Goal: Use online tool/utility: Utilize a website feature to perform a specific function

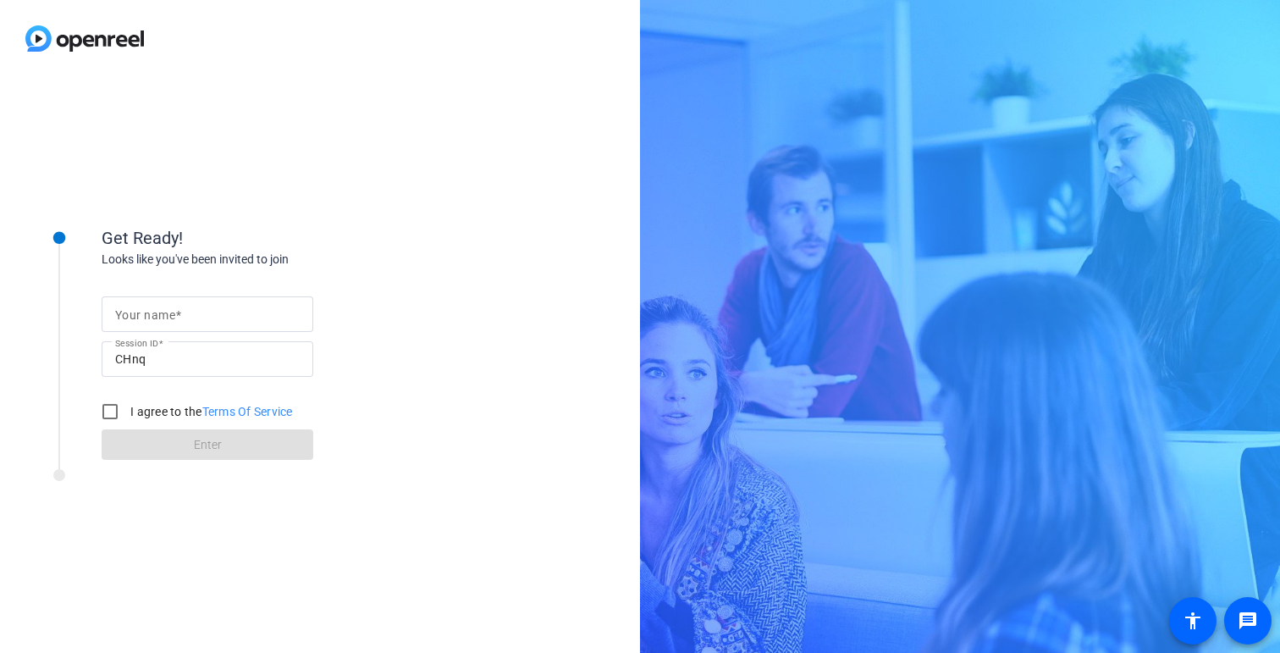
click at [139, 318] on mat-label "Your name" at bounding box center [145, 315] width 60 height 14
click at [139, 318] on input "Your name" at bounding box center [207, 314] width 185 height 20
type input "[PERSON_NAME]"
click at [108, 418] on input "I agree to the Terms Of Service" at bounding box center [110, 412] width 34 height 34
checkbox input "true"
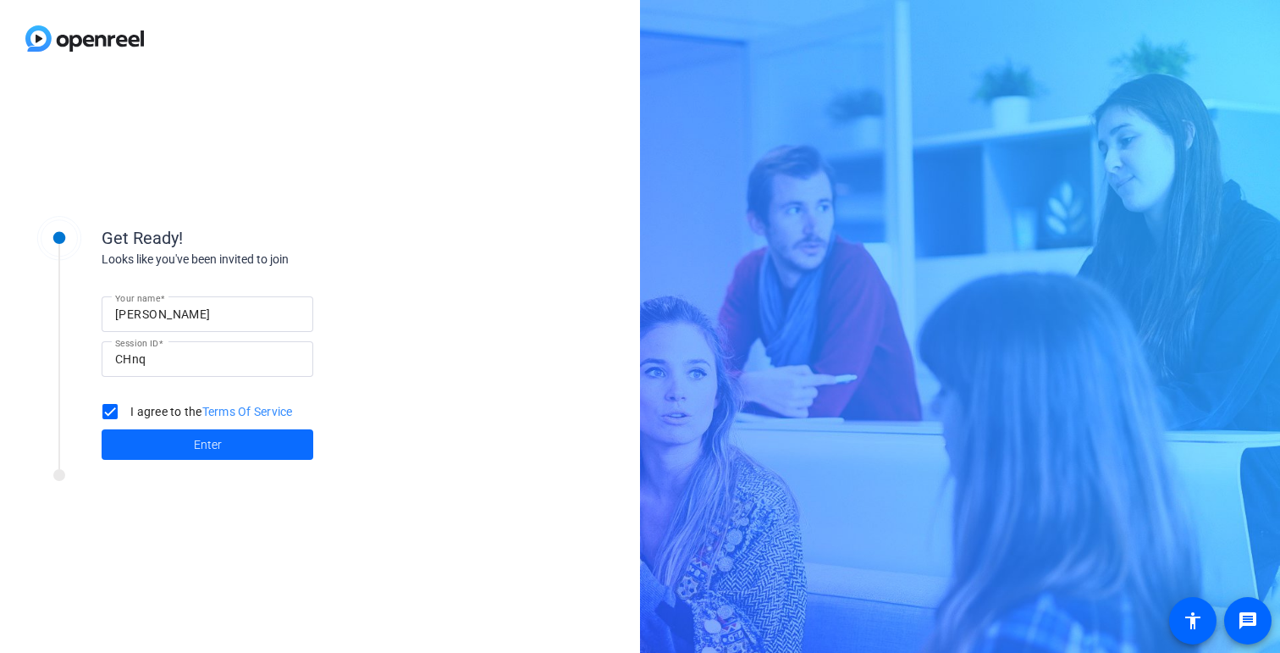
click at [125, 431] on span at bounding box center [208, 444] width 212 height 41
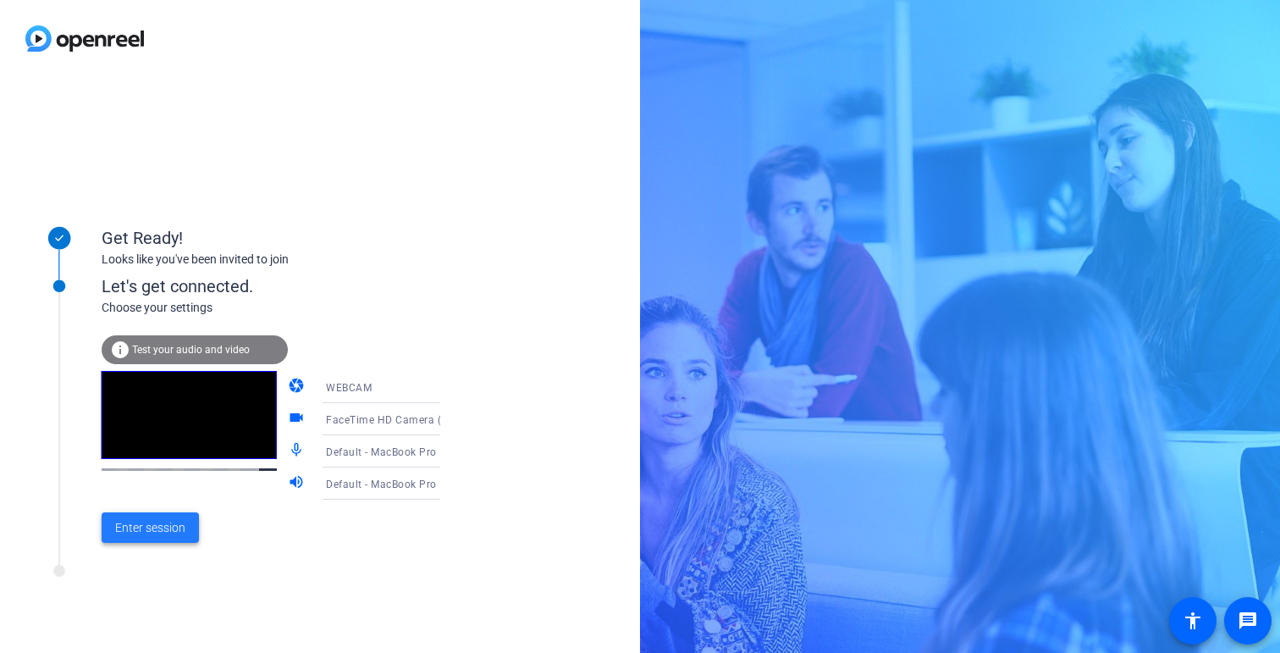
click at [169, 527] on span "Enter session" at bounding box center [150, 528] width 70 height 18
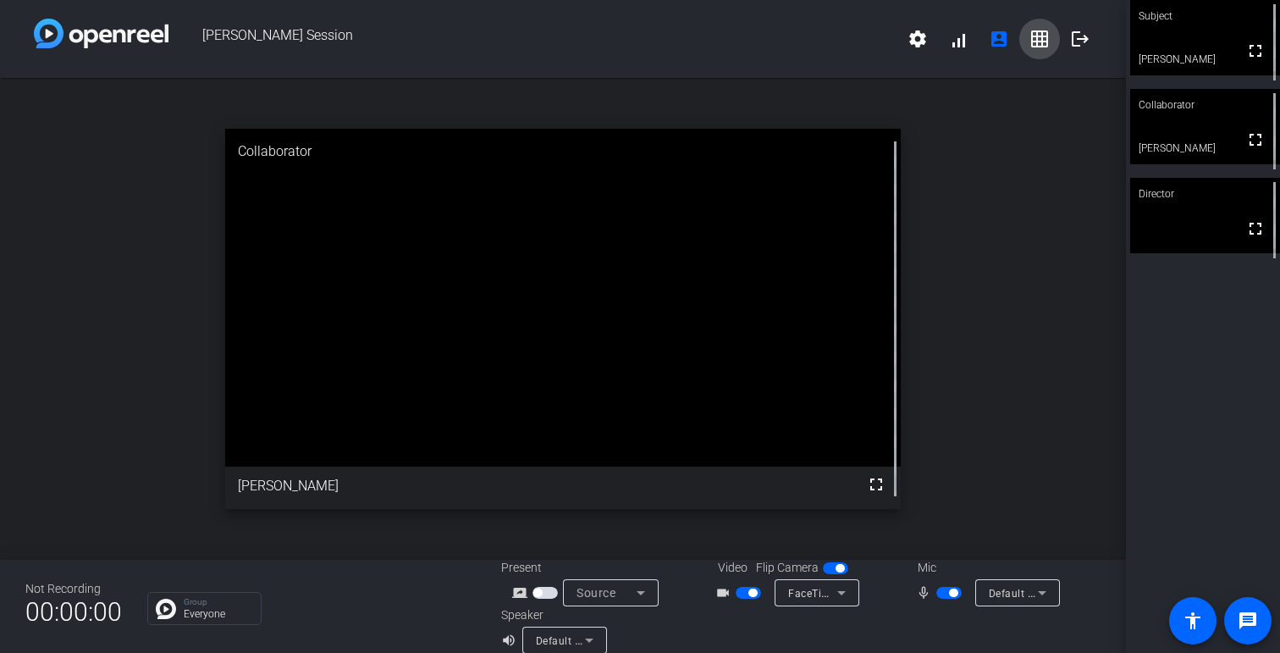
click at [1044, 36] on mat-icon "grid_on" at bounding box center [1040, 39] width 20 height 20
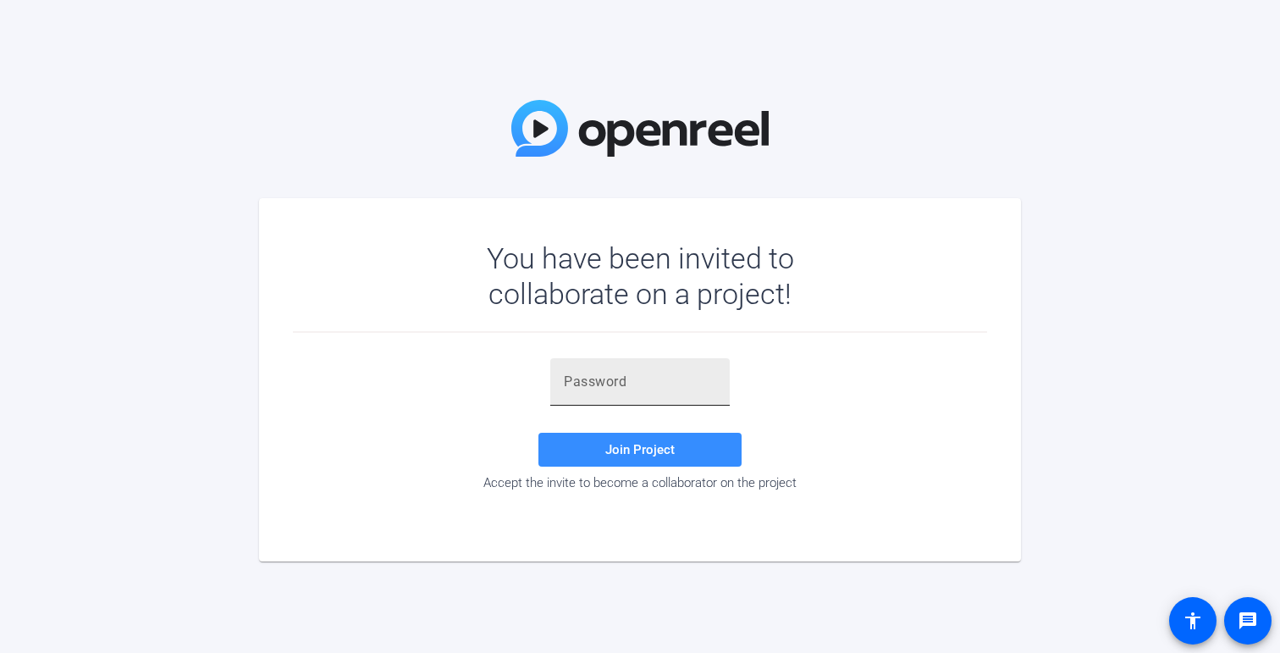
click at [586, 388] on input "text" at bounding box center [640, 382] width 152 height 20
paste input "TT8l9,"
type input "TT8l9,"
click at [586, 448] on span at bounding box center [639, 449] width 203 height 41
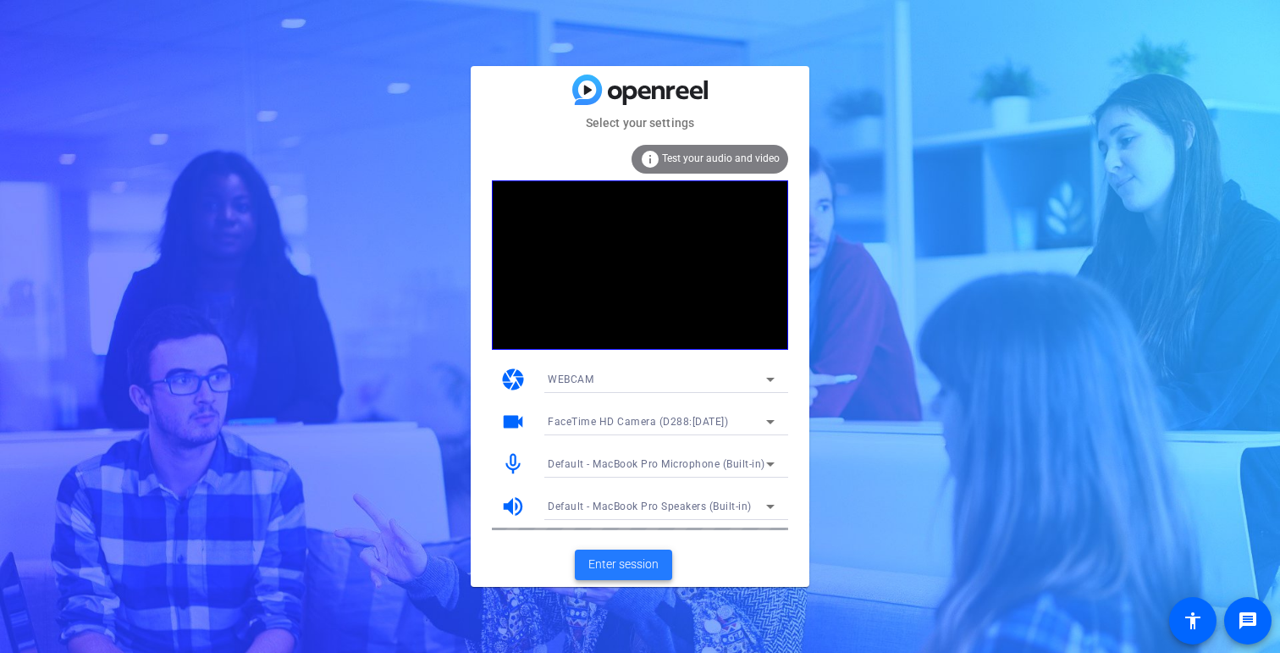
click at [638, 566] on span "Enter session" at bounding box center [623, 564] width 70 height 18
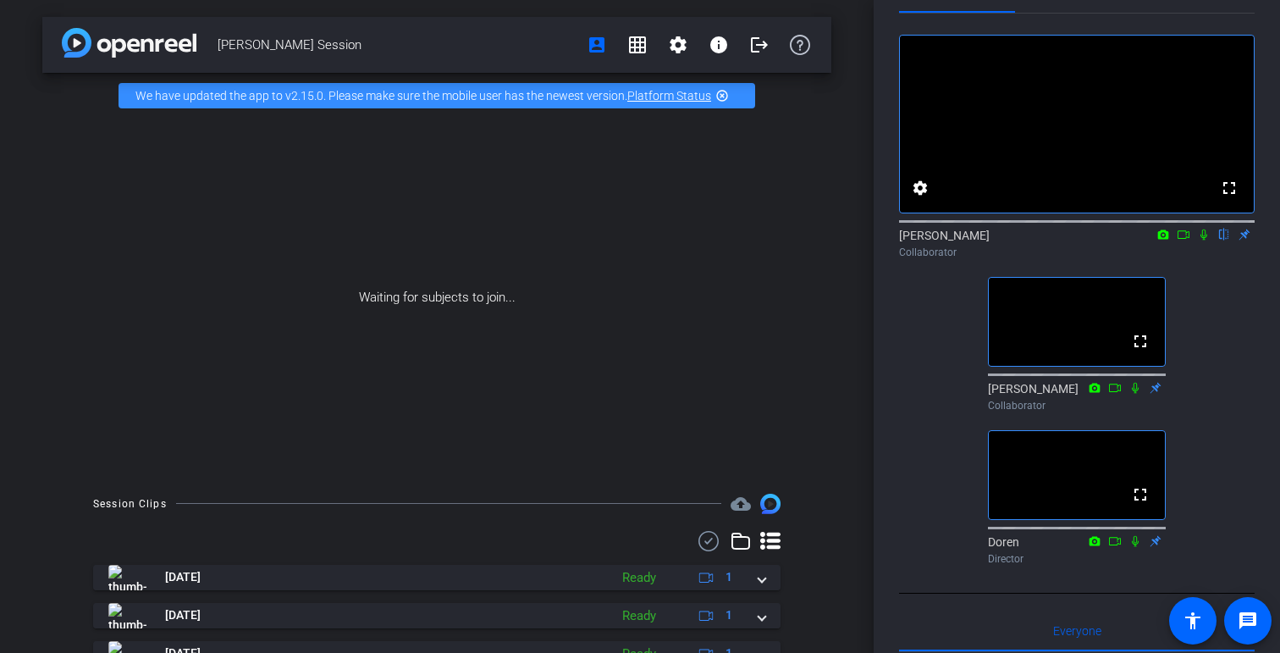
scroll to position [47, 0]
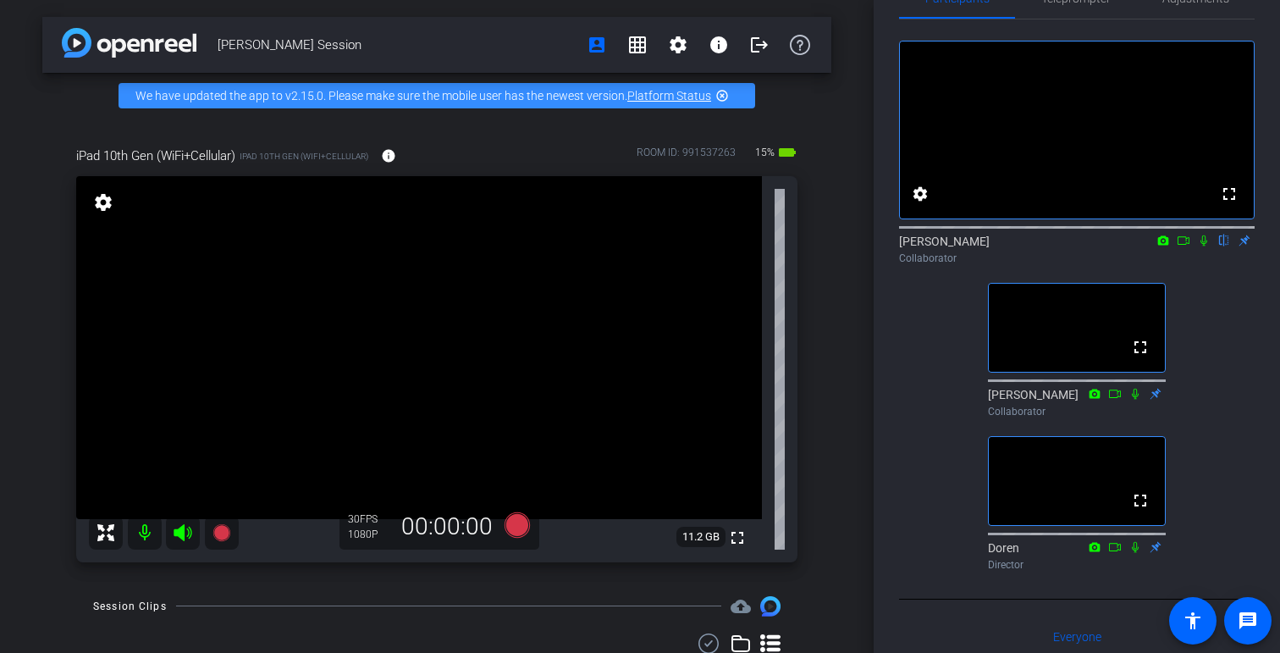
click at [1206, 246] on icon at bounding box center [1204, 241] width 14 height 12
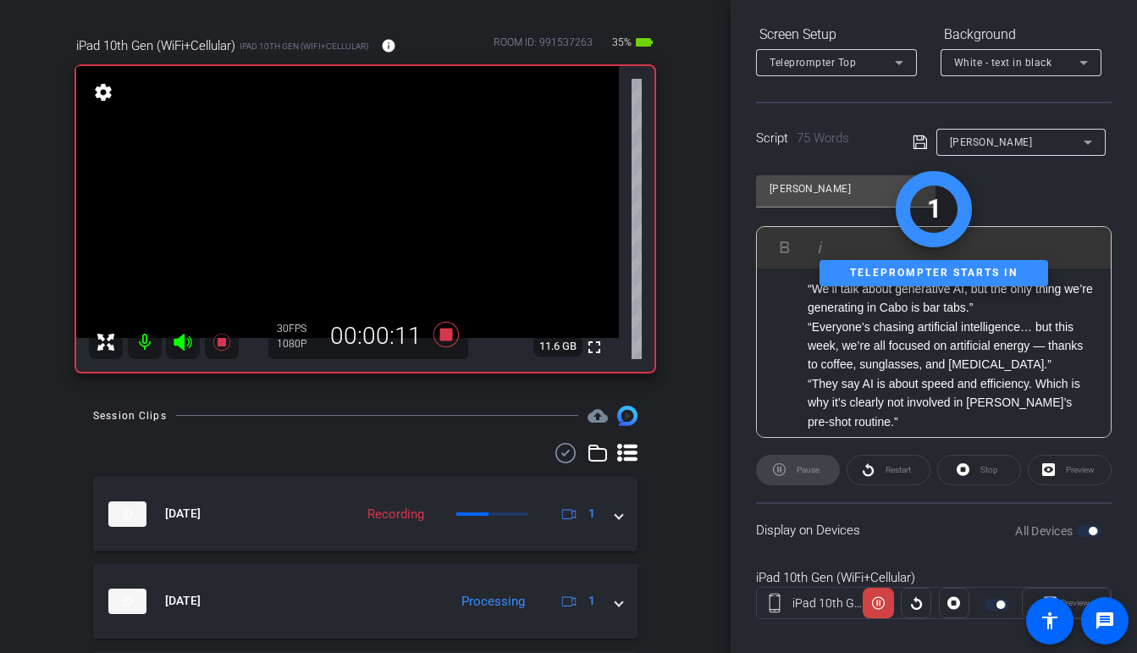
scroll to position [0, 0]
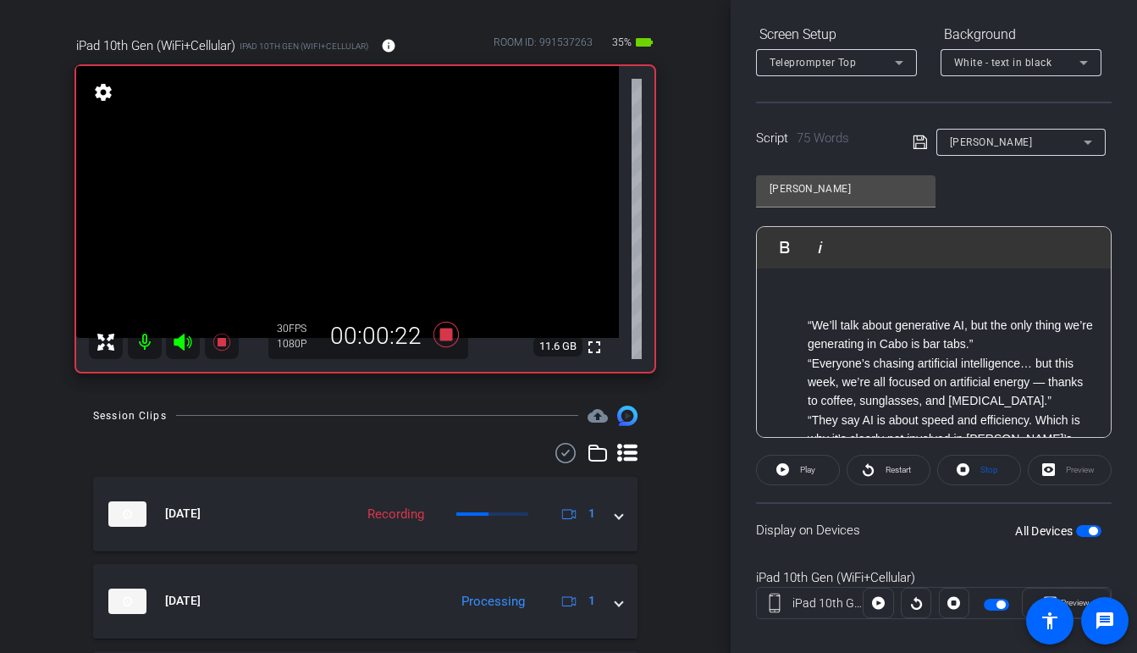
click at [1002, 345] on li "“We’ll talk about generative AI, but the only thing we’re generating in Cabo is…" at bounding box center [951, 335] width 286 height 38
click at [1002, 339] on li "“We’ll talk about generative AI, but the only thing we’re generating in Cabo is…" at bounding box center [951, 335] width 286 height 38
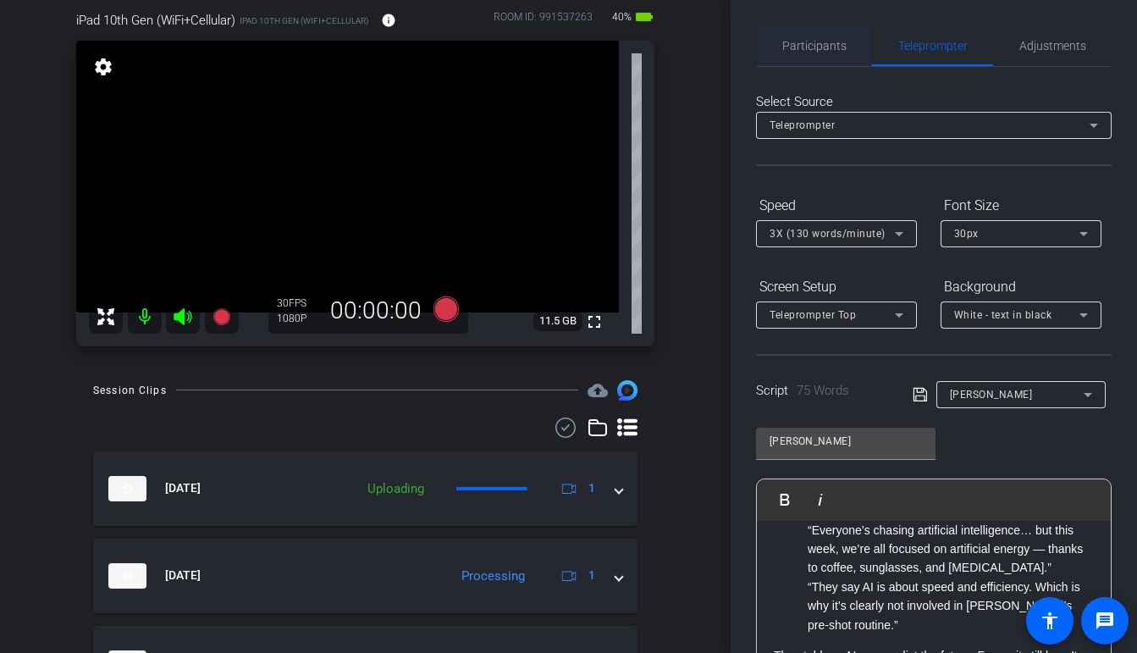
click at [830, 40] on span "Participants" at bounding box center [814, 46] width 64 height 12
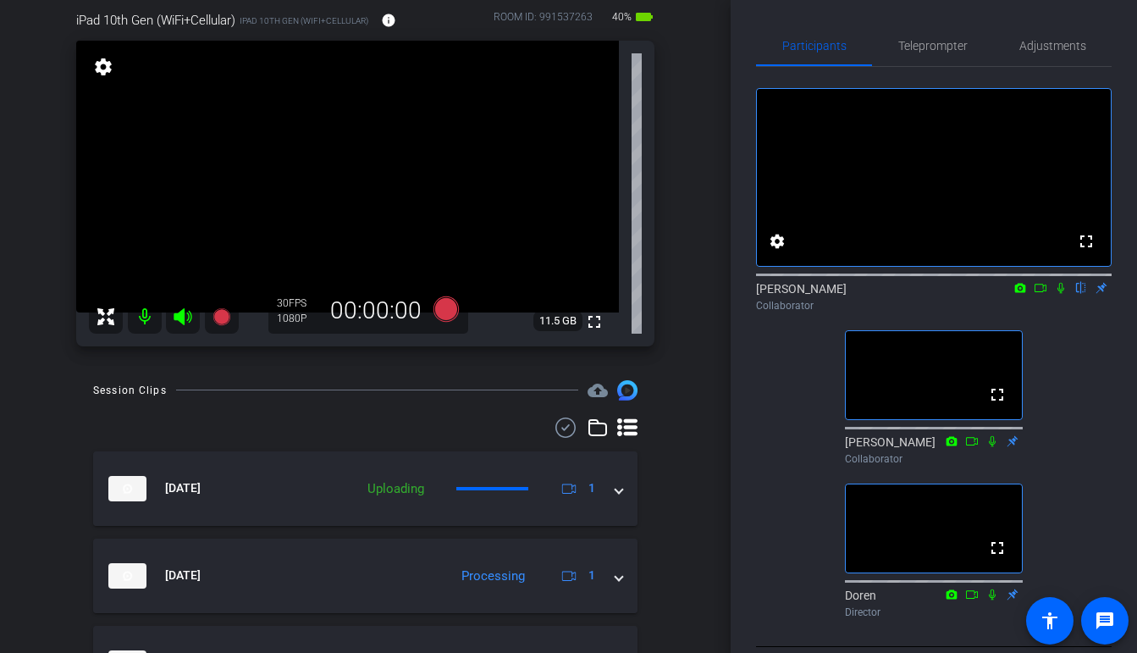
click at [1063, 294] on icon at bounding box center [1061, 288] width 14 height 12
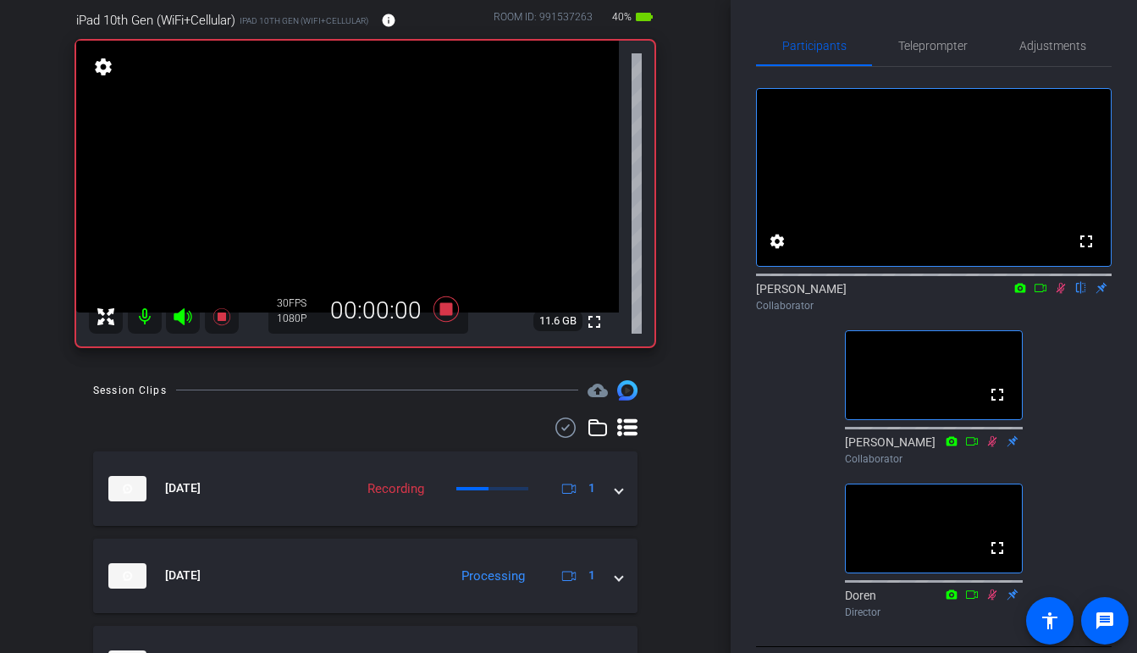
click at [1069, 295] on mat-icon at bounding box center [1061, 287] width 20 height 15
click at [1059, 294] on icon at bounding box center [1061, 288] width 14 height 12
